Goal: Find specific page/section: Find specific page/section

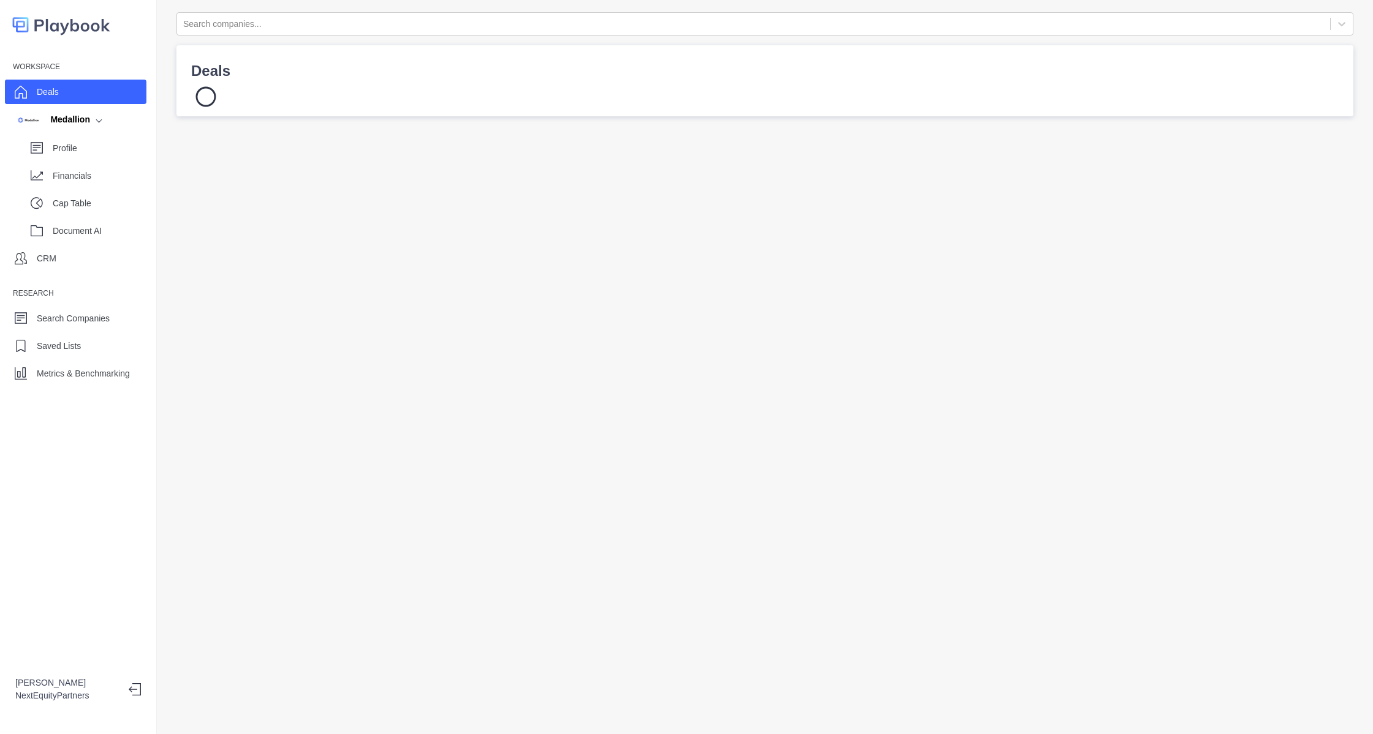
drag, startPoint x: 87, startPoint y: 104, endPoint x: 84, endPoint y: 92, distance: 12.0
click at [87, 104] on div "Workspace Deals Medallion Profile Financials Cap Table Document AI CRM Research…" at bounding box center [78, 221] width 156 height 328
click at [80, 85] on div "Deals" at bounding box center [75, 92] width 141 height 25
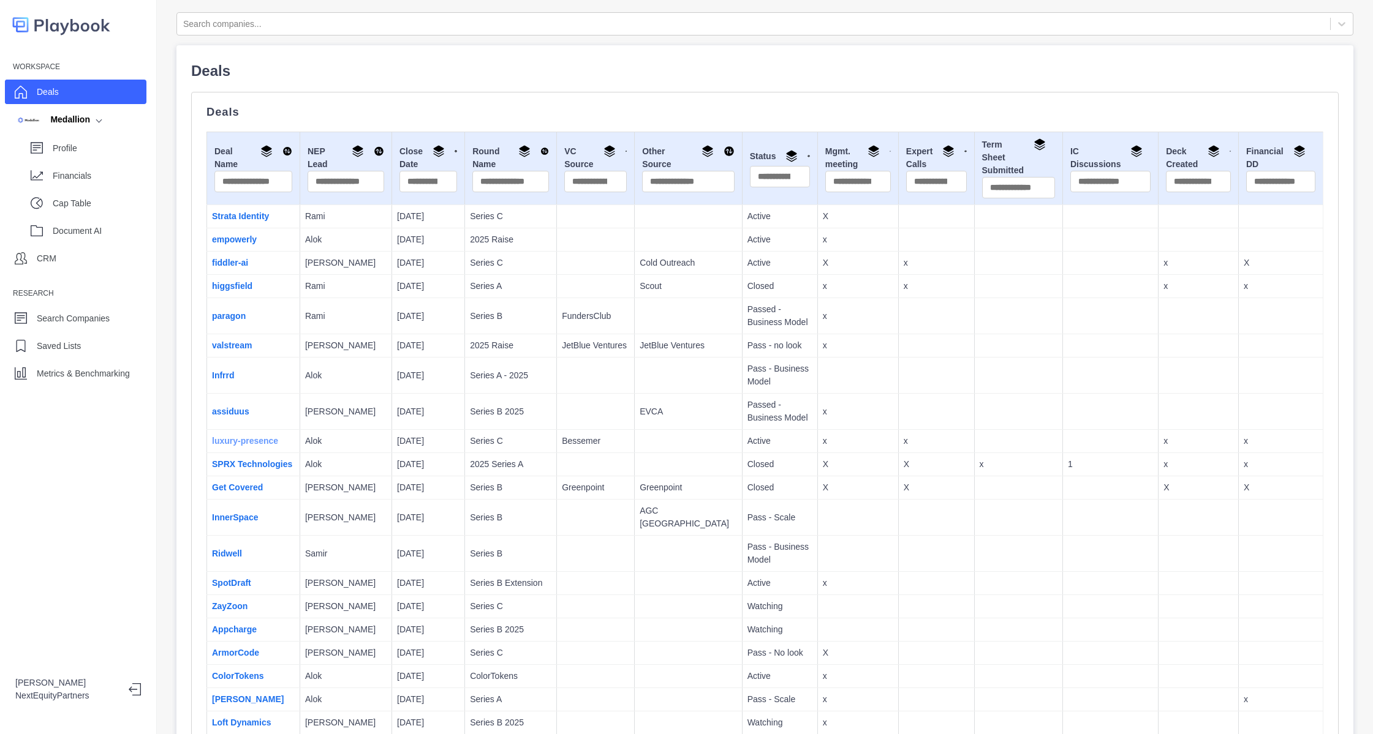
click at [245, 442] on link "luxury-presence" at bounding box center [245, 441] width 66 height 10
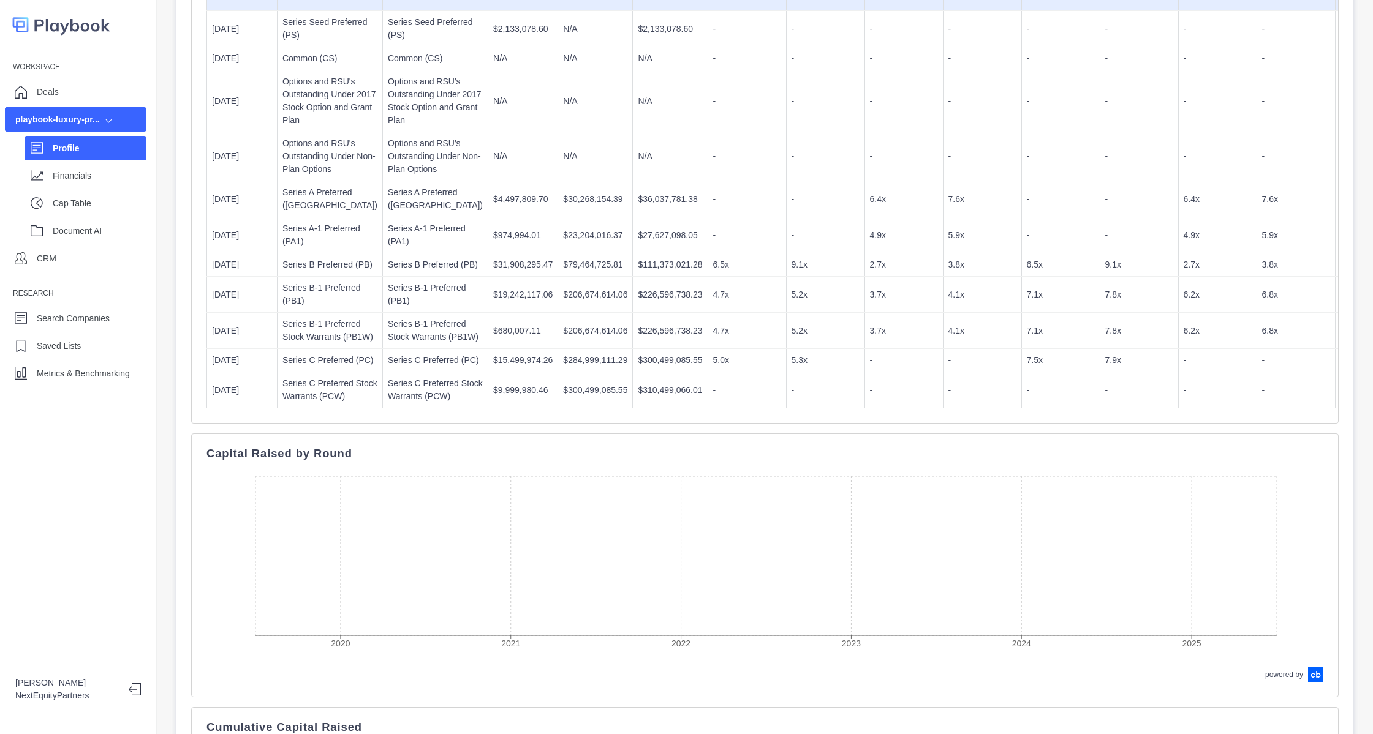
scroll to position [475, 0]
